Goal: Navigation & Orientation: Find specific page/section

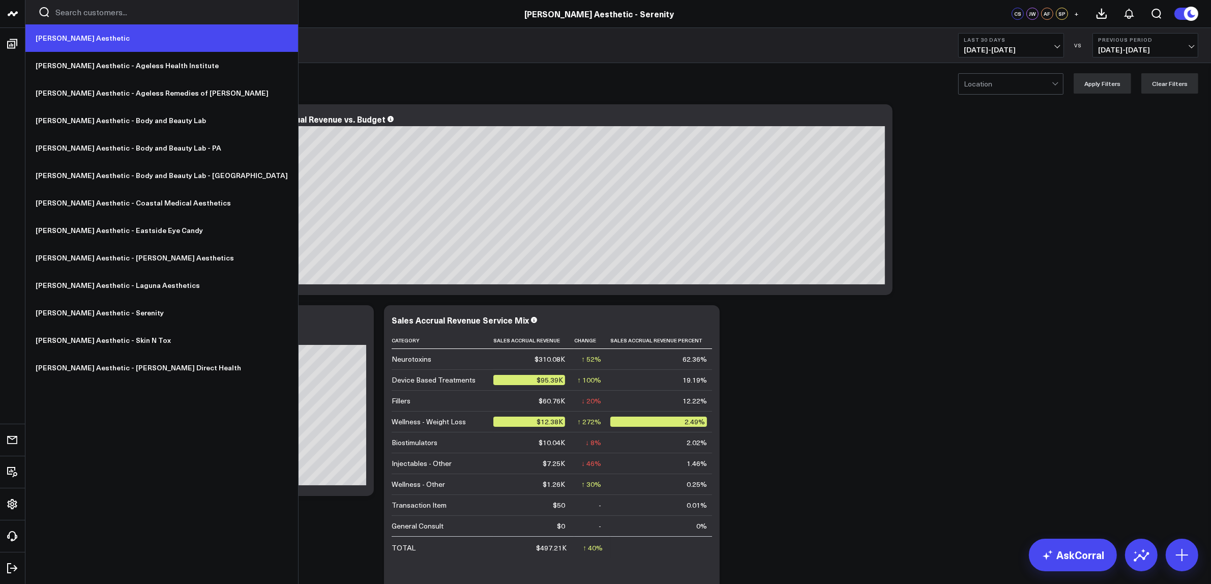
click at [74, 40] on link "[PERSON_NAME] Aesthetic" at bounding box center [161, 37] width 273 height 27
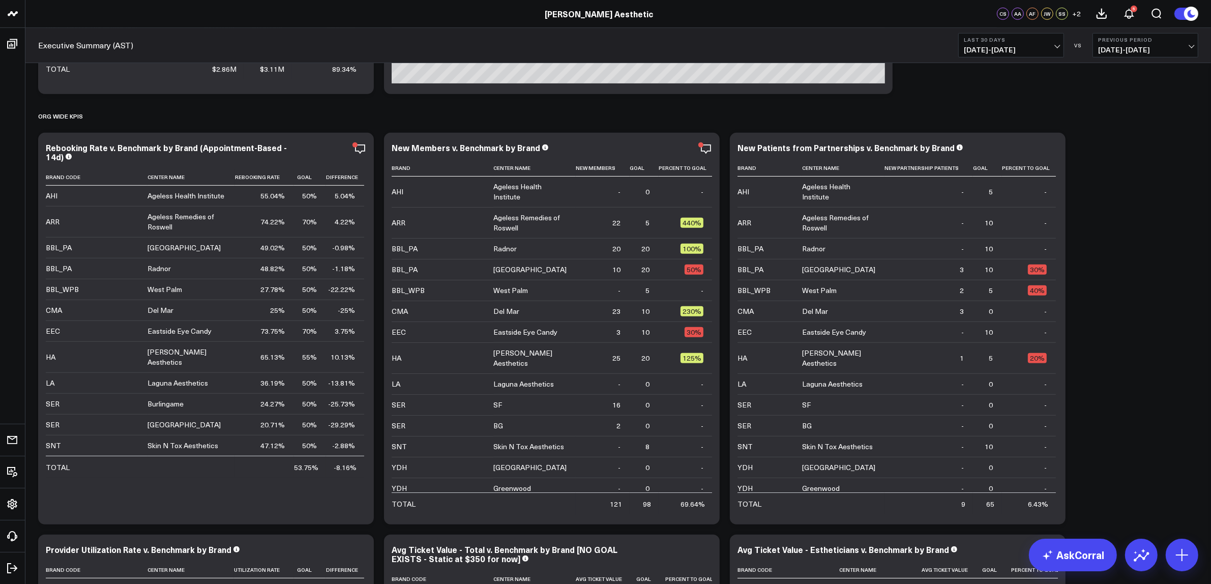
scroll to position [609, 0]
